Goal: Information Seeking & Learning: Learn about a topic

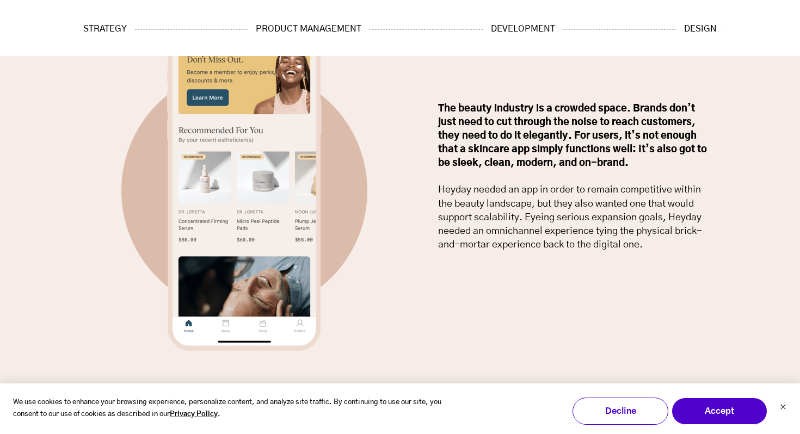
scroll to position [1621, 0]
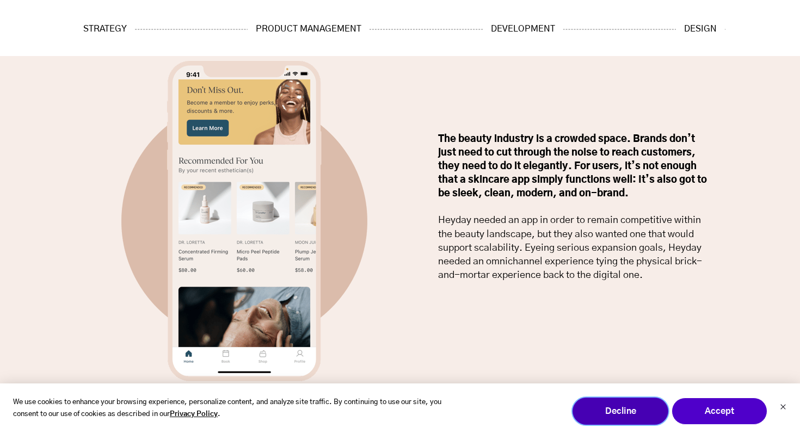
click at [615, 422] on button "Decline" at bounding box center [620, 411] width 96 height 27
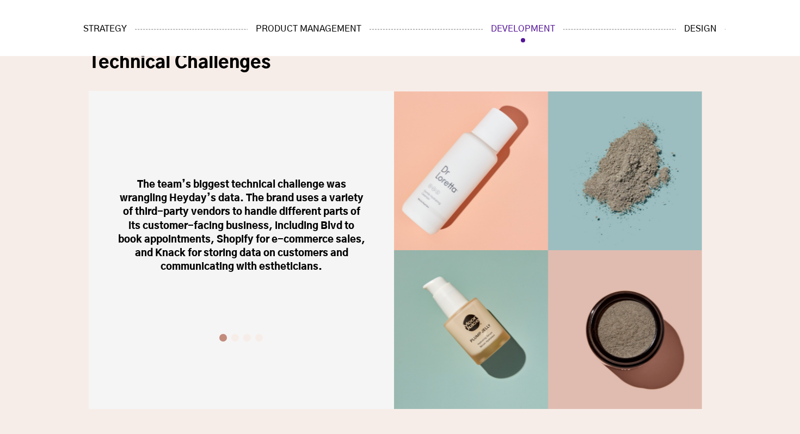
scroll to position [4996, 0]
drag, startPoint x: 318, startPoint y: 238, endPoint x: 189, endPoint y: 238, distance: 128.4
click at [190, 238] on blockquote "The team’s biggest technical challenge was wrangling Heyday’s data. The brand u…" at bounding box center [241, 226] width 251 height 96
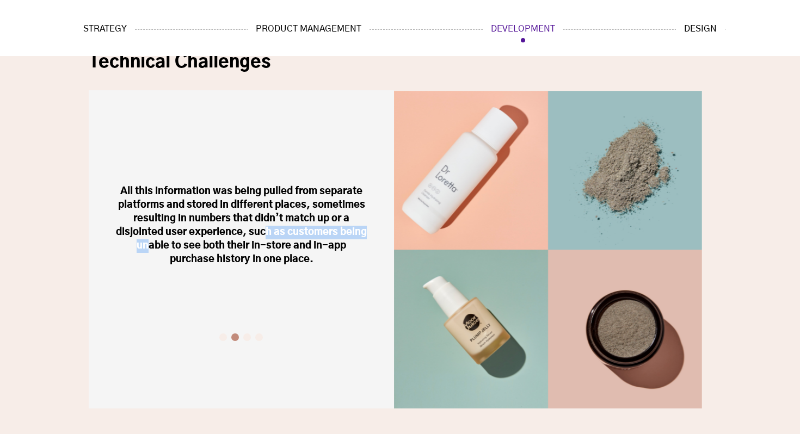
drag, startPoint x: 310, startPoint y: 212, endPoint x: 149, endPoint y: 212, distance: 161.0
click at [156, 212] on blockquote "All this information was being pulled from separate platforms and stored in dif…" at bounding box center [241, 226] width 251 height 82
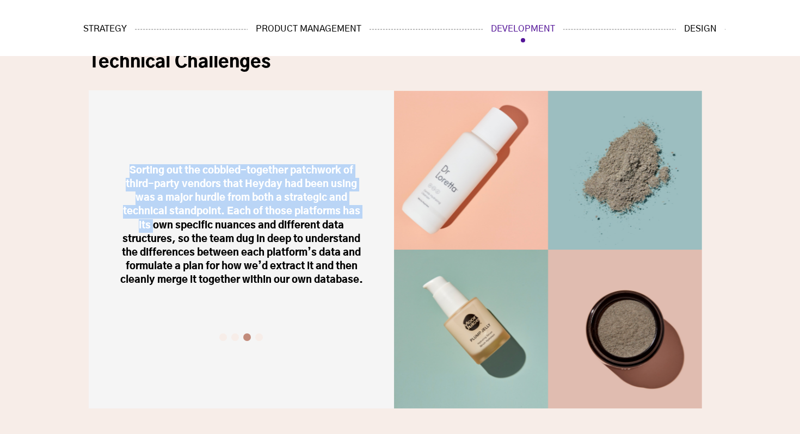
drag, startPoint x: 294, startPoint y: 197, endPoint x: 88, endPoint y: 197, distance: 205.6
click at [89, 197] on div "The team’s biggest technical challenge was wrangling Heyday’s data. The brand u…" at bounding box center [241, 249] width 305 height 318
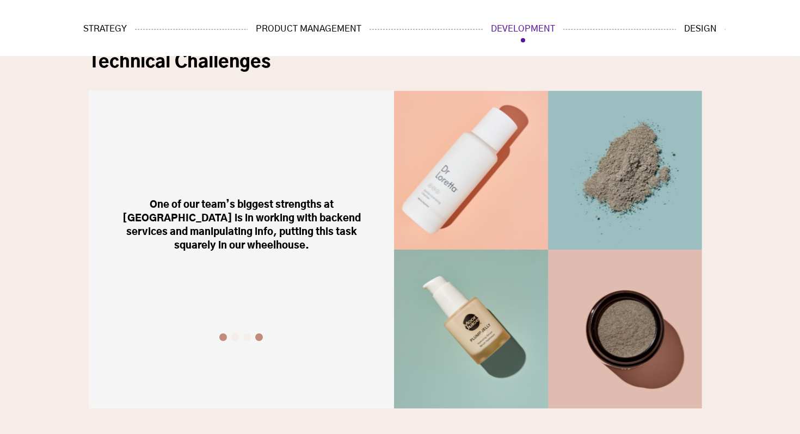
click at [224, 333] on button "1" at bounding box center [223, 337] width 8 height 8
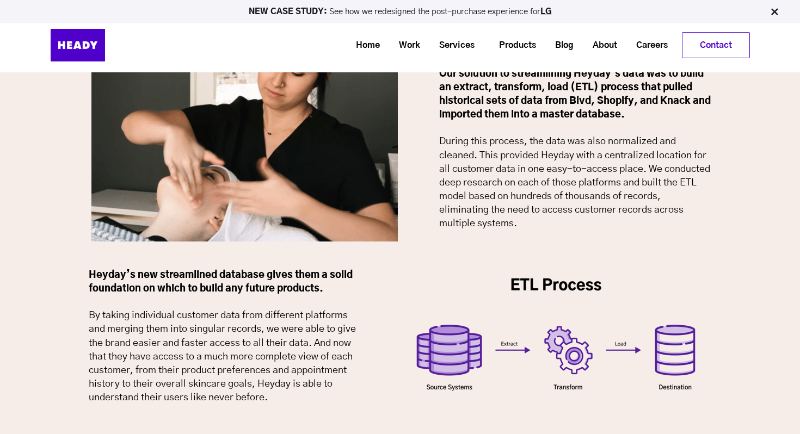
scroll to position [5337, 0]
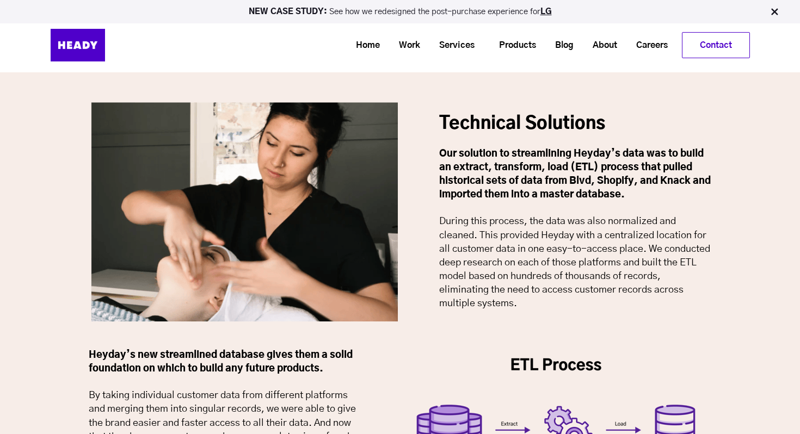
click at [682, 339] on img at bounding box center [555, 417] width 307 height 156
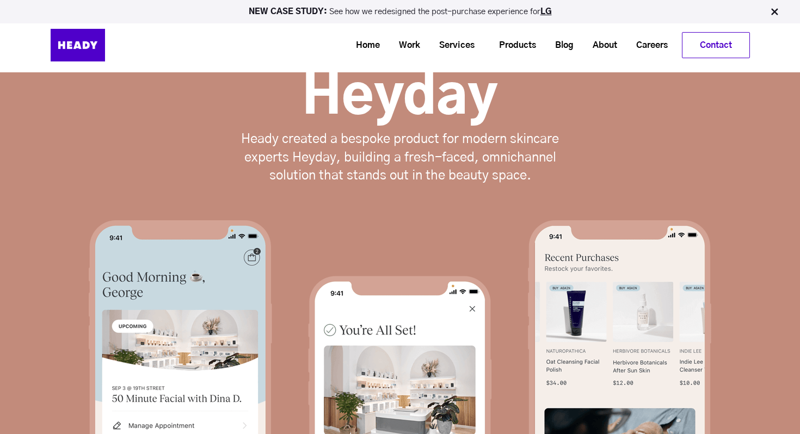
scroll to position [0, 0]
